Goal: Task Accomplishment & Management: Use online tool/utility

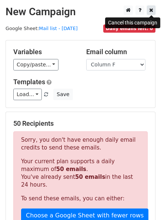
click at [151, 11] on icon at bounding box center [151, 9] width 4 height 5
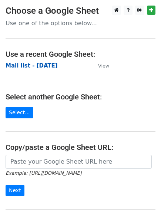
click at [44, 62] on strong "Mail list - [DATE]" at bounding box center [32, 65] width 52 height 7
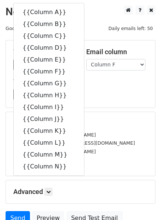
click at [83, 89] on div "Load... No templates saved Save" at bounding box center [81, 94] width 146 height 11
